Goal: Connect with others: Connect with others

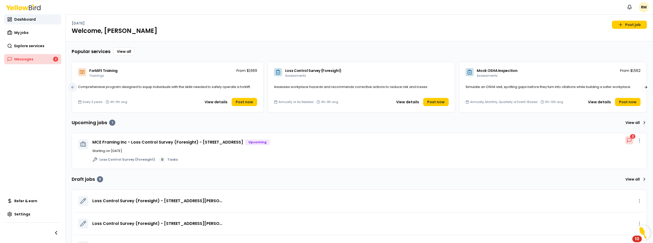
click at [28, 59] on span "Messages" at bounding box center [23, 59] width 19 height 5
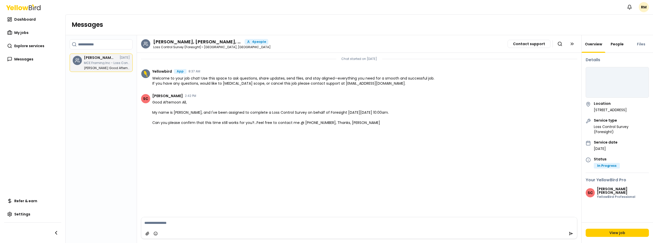
click at [616, 45] on link "People" at bounding box center [617, 44] width 19 height 5
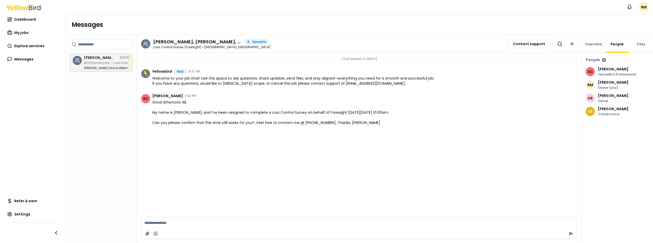
drag, startPoint x: 153, startPoint y: 101, endPoint x: 371, endPoint y: 123, distance: 218.7
click at [371, 123] on span "Good Afternoon All, My name is [PERSON_NAME], and I've been assigned to complet…" at bounding box center [270, 113] width 237 height 26
copy span "Good Afternoon All, My name is [PERSON_NAME], and I've been assigned to complet…"
